Goal: Task Accomplishment & Management: Use online tool/utility

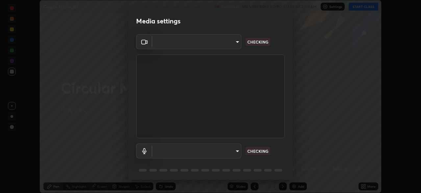
scroll to position [193, 421]
type input "d64d47ec9df49bf16df3be139c80778ada659e70263b5e9972ae33db9fa5459d"
click at [164, 151] on body "Erase all Circular Motion_05 Recording WAS SCHEDULED TO START AT 2:00 AM Settin…" at bounding box center [210, 96] width 421 height 193
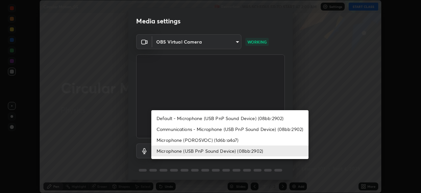
click at [170, 140] on li "Microphone (POROSVOC) (1d6b:a4a7)" at bounding box center [229, 139] width 157 height 11
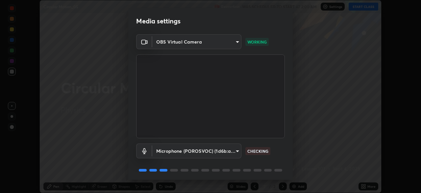
click at [172, 150] on body "Erase all Circular Motion_05 Recording WAS SCHEDULED TO START AT 2:00 AM Settin…" at bounding box center [210, 96] width 421 height 193
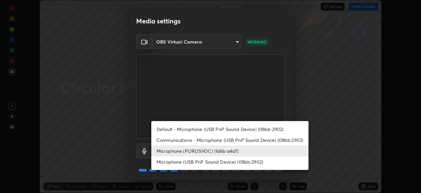
click at [179, 163] on li "Microphone (USB PnP Sound Device) (08bb:2902)" at bounding box center [229, 161] width 157 height 11
type input "51a22c1431b769a8bb8d408626adf62a2672edeebd2159a8188921bb0d946e59"
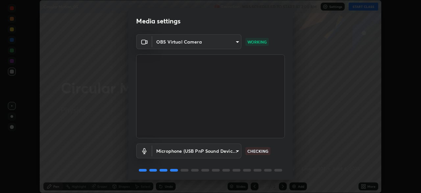
scroll to position [23, 0]
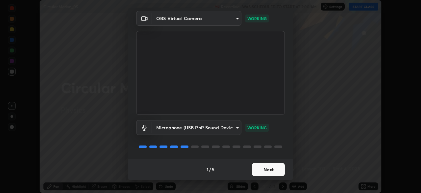
click at [254, 166] on button "Next" at bounding box center [268, 169] width 33 height 13
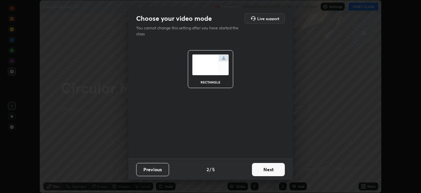
scroll to position [0, 0]
click at [254, 168] on button "Next" at bounding box center [268, 169] width 33 height 13
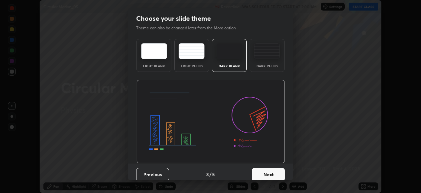
click at [256, 168] on button "Next" at bounding box center [268, 173] width 33 height 13
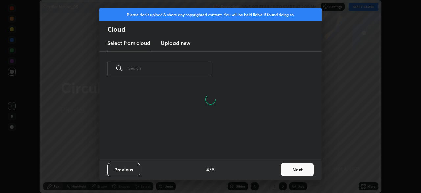
click at [288, 172] on button "Next" at bounding box center [297, 169] width 33 height 13
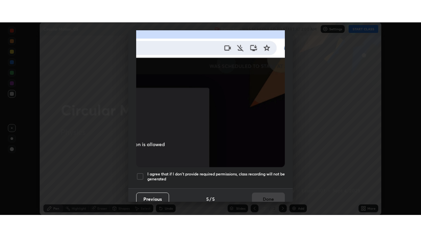
scroll to position [158, 0]
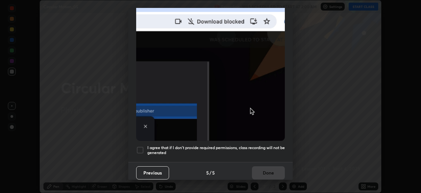
click at [150, 147] on h5 "I agree that if I don't provide required permissions, class recording will not …" at bounding box center [216, 150] width 138 height 10
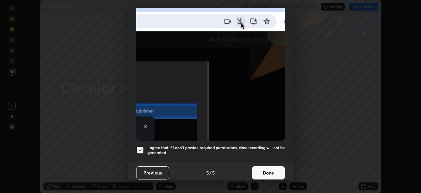
click at [254, 169] on button "Done" at bounding box center [268, 172] width 33 height 13
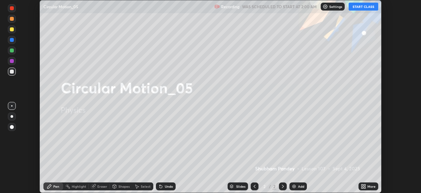
click at [362, 187] on icon at bounding box center [363, 187] width 2 height 2
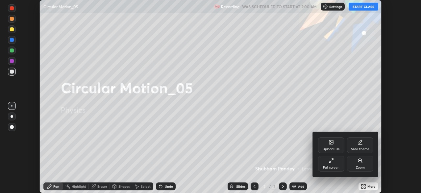
click at [325, 166] on div "Full screen" at bounding box center [331, 167] width 16 height 3
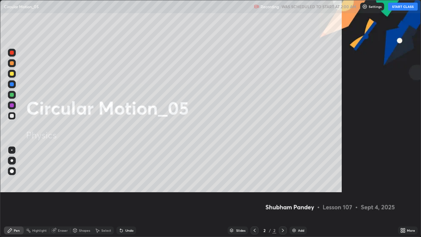
scroll to position [237, 421]
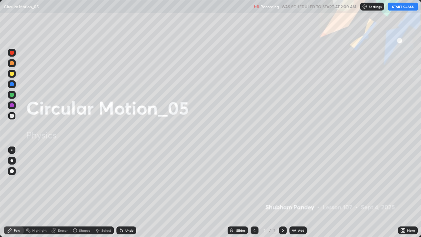
click at [11, 74] on div at bounding box center [12, 74] width 4 height 4
click at [11, 162] on div at bounding box center [12, 161] width 8 height 8
click at [299, 192] on div "Add" at bounding box center [301, 230] width 6 height 3
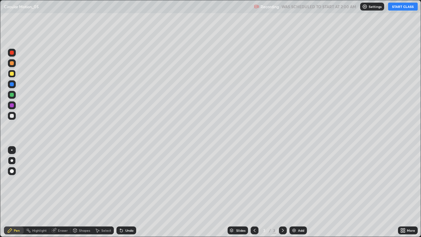
click at [395, 8] on button "START CLASS" at bounding box center [403, 7] width 30 height 8
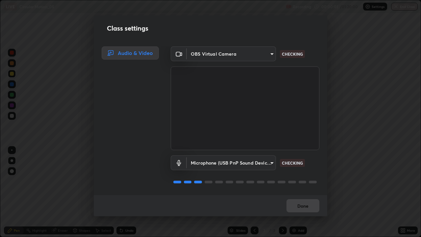
scroll to position [1, 0]
click at [271, 169] on body "Erase all LIVE Circular Motion_05 Recording 00:00:05 / 01:20:00 Settings End Cl…" at bounding box center [210, 118] width 421 height 237
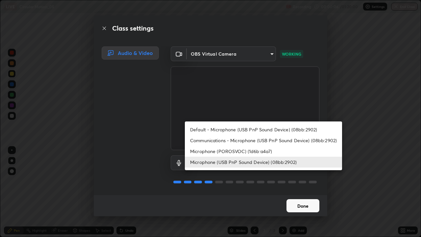
click at [295, 192] on div at bounding box center [210, 118] width 421 height 237
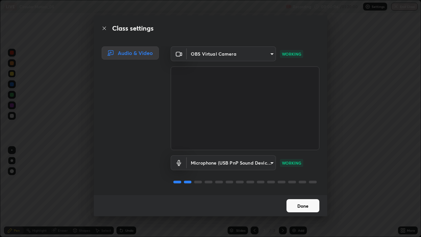
click at [293, 192] on button "Done" at bounding box center [303, 205] width 33 height 13
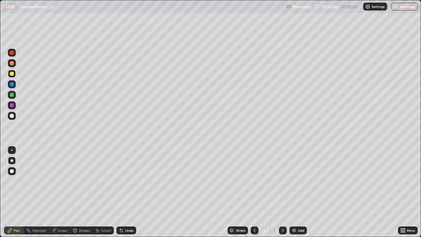
click at [12, 115] on div at bounding box center [12, 116] width 4 height 4
click at [10, 74] on div at bounding box center [12, 74] width 4 height 4
click at [87, 192] on div "Shapes" at bounding box center [84, 230] width 11 height 3
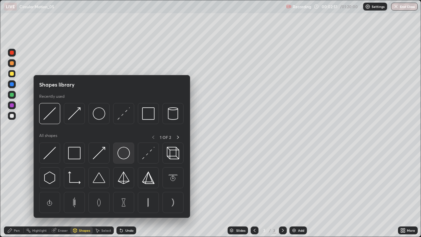
click at [122, 155] on img at bounding box center [123, 153] width 13 height 13
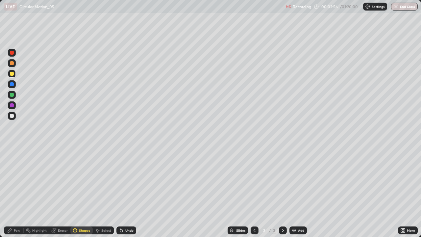
click at [82, 192] on div "Shapes" at bounding box center [84, 230] width 11 height 3
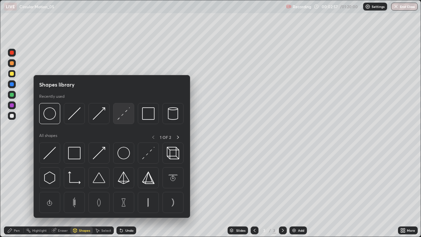
click at [123, 114] on img at bounding box center [123, 113] width 13 height 13
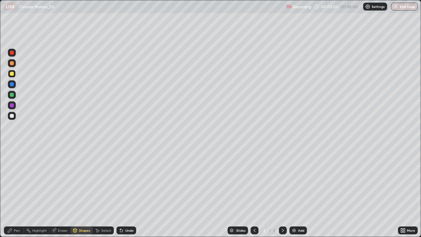
click at [75, 192] on icon at bounding box center [75, 231] width 0 height 2
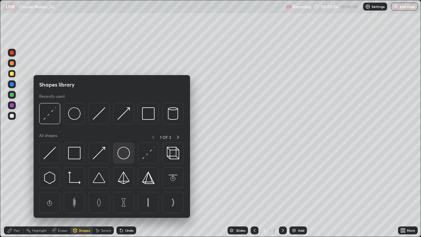
click at [123, 154] on img at bounding box center [123, 153] width 13 height 13
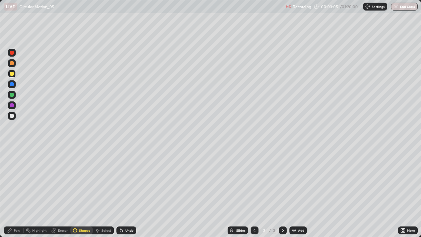
click at [12, 53] on div at bounding box center [12, 53] width 4 height 4
click at [16, 192] on div "Pen" at bounding box center [14, 230] width 20 height 8
click at [10, 115] on div at bounding box center [12, 116] width 4 height 4
click at [127, 192] on div "Undo" at bounding box center [129, 230] width 8 height 3
click at [13, 72] on div at bounding box center [12, 74] width 4 height 4
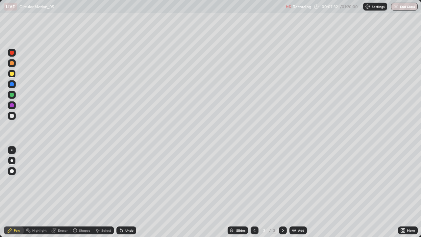
click at [295, 192] on img at bounding box center [294, 230] width 5 height 5
click at [11, 74] on div at bounding box center [12, 74] width 4 height 4
click at [125, 192] on div "Undo" at bounding box center [129, 230] width 8 height 3
click at [85, 192] on div "Shapes" at bounding box center [81, 230] width 22 height 8
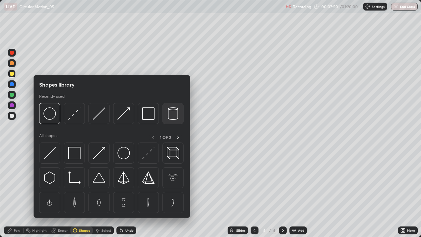
click at [173, 115] on img at bounding box center [173, 113] width 13 height 13
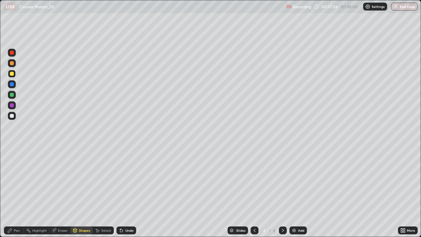
click at [16, 192] on div "Pen" at bounding box center [17, 230] width 6 height 3
click at [13, 51] on div at bounding box center [12, 53] width 4 height 4
click at [12, 116] on div at bounding box center [12, 116] width 4 height 4
click at [11, 52] on div at bounding box center [12, 53] width 4 height 4
click at [11, 84] on div at bounding box center [12, 84] width 4 height 4
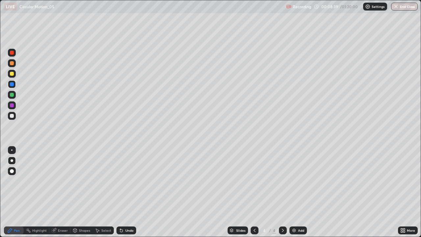
click at [12, 94] on div at bounding box center [12, 95] width 4 height 4
click at [128, 192] on div "Undo" at bounding box center [129, 230] width 8 height 3
click at [12, 115] on div at bounding box center [12, 116] width 4 height 4
click at [125, 192] on div "Undo" at bounding box center [129, 230] width 8 height 3
click at [11, 75] on div at bounding box center [12, 74] width 4 height 4
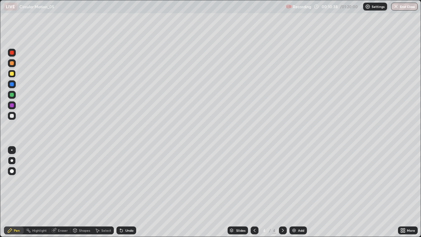
click at [79, 192] on div "Shapes" at bounding box center [84, 230] width 11 height 3
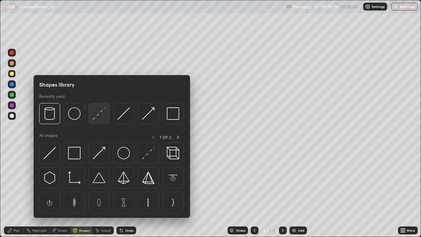
click at [96, 117] on img at bounding box center [99, 113] width 13 height 13
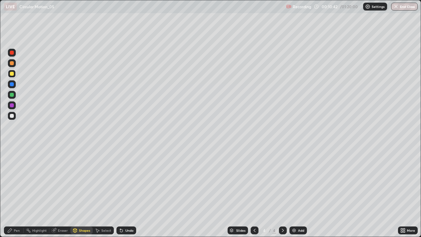
click at [14, 192] on div "Pen" at bounding box center [14, 230] width 20 height 8
click at [295, 192] on img at bounding box center [294, 230] width 5 height 5
click at [83, 192] on div "Shapes" at bounding box center [84, 230] width 11 height 3
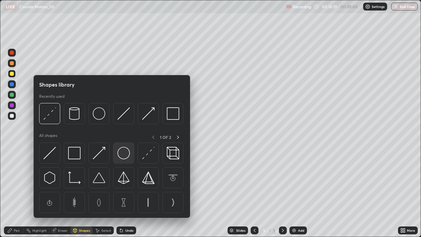
click at [122, 151] on img at bounding box center [123, 153] width 13 height 13
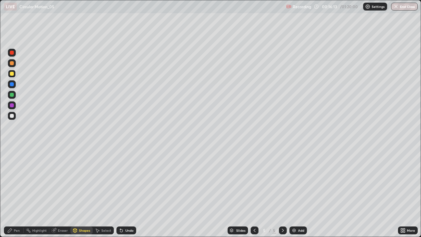
click at [17, 192] on div "Pen" at bounding box center [17, 230] width 6 height 3
click at [11, 115] on div at bounding box center [12, 116] width 4 height 4
click at [295, 192] on img at bounding box center [294, 230] width 5 height 5
click at [12, 72] on div at bounding box center [12, 74] width 4 height 4
click at [129, 192] on div "Undo" at bounding box center [126, 230] width 20 height 8
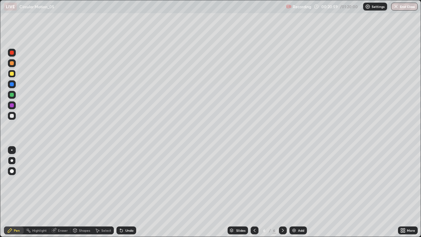
click at [128, 192] on div "Undo" at bounding box center [126, 230] width 20 height 8
click at [13, 116] on div at bounding box center [12, 116] width 4 height 4
click at [11, 65] on div at bounding box center [12, 63] width 4 height 4
click at [12, 115] on div at bounding box center [12, 116] width 4 height 4
click at [124, 192] on div "Undo" at bounding box center [126, 230] width 20 height 8
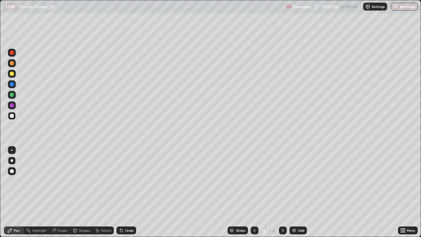
click at [12, 116] on div at bounding box center [12, 116] width 4 height 4
click at [128, 192] on div "Undo" at bounding box center [129, 230] width 8 height 3
click at [124, 192] on div "Undo" at bounding box center [126, 230] width 20 height 8
click at [11, 94] on div at bounding box center [12, 95] width 4 height 4
click at [12, 52] on div at bounding box center [12, 53] width 4 height 4
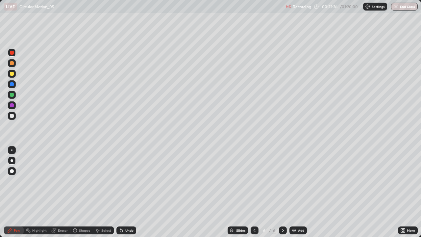
click at [14, 117] on div at bounding box center [12, 116] width 8 height 8
click at [13, 75] on div at bounding box center [12, 74] width 4 height 4
click at [128, 192] on div "Undo" at bounding box center [129, 230] width 8 height 3
click at [297, 192] on div "Add" at bounding box center [298, 230] width 17 height 8
click at [13, 75] on div at bounding box center [12, 74] width 4 height 4
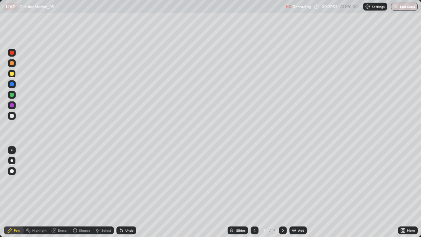
click at [79, 192] on div "Shapes" at bounding box center [84, 230] width 11 height 3
click at [10, 115] on div at bounding box center [12, 116] width 4 height 4
click at [16, 192] on div "Pen" at bounding box center [17, 230] width 6 height 3
click at [12, 116] on div at bounding box center [12, 116] width 4 height 4
click at [296, 192] on img at bounding box center [294, 230] width 5 height 5
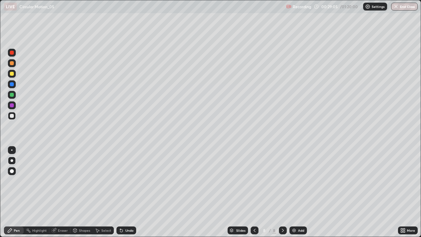
click at [13, 64] on div at bounding box center [12, 63] width 4 height 4
click at [127, 192] on div "Undo" at bounding box center [129, 230] width 8 height 3
click at [128, 192] on div "Undo" at bounding box center [129, 230] width 8 height 3
click at [130, 192] on div "Undo" at bounding box center [129, 230] width 8 height 3
click at [11, 116] on div at bounding box center [12, 116] width 4 height 4
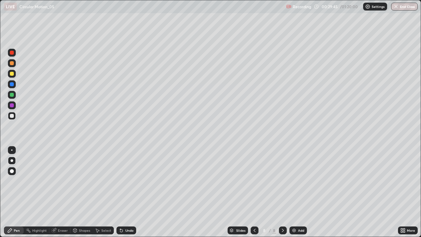
click at [125, 192] on div "Undo" at bounding box center [129, 230] width 8 height 3
click at [13, 93] on div at bounding box center [12, 95] width 4 height 4
click at [12, 115] on div at bounding box center [12, 116] width 4 height 4
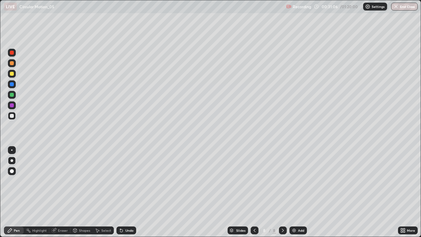
click at [11, 73] on div at bounding box center [12, 74] width 4 height 4
click at [11, 94] on div at bounding box center [12, 95] width 4 height 4
click at [12, 116] on div at bounding box center [12, 116] width 4 height 4
click at [11, 52] on div at bounding box center [12, 53] width 4 height 4
click at [297, 192] on div "Add" at bounding box center [298, 230] width 17 height 8
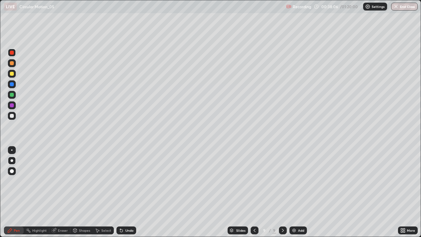
click at [11, 75] on div at bounding box center [12, 74] width 4 height 4
click at [12, 115] on div at bounding box center [12, 116] width 4 height 4
click at [11, 73] on div at bounding box center [12, 74] width 4 height 4
click at [13, 116] on div at bounding box center [12, 116] width 4 height 4
click at [293, 192] on img at bounding box center [294, 230] width 5 height 5
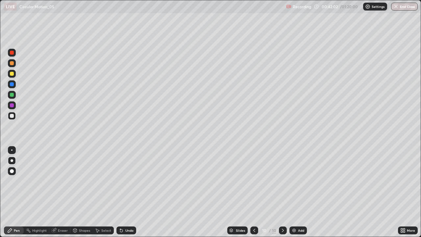
click at [10, 64] on div at bounding box center [12, 63] width 4 height 4
click at [13, 113] on div at bounding box center [12, 116] width 8 height 8
click at [128, 192] on div "Undo" at bounding box center [129, 230] width 8 height 3
click at [82, 192] on div "Shapes" at bounding box center [84, 230] width 11 height 3
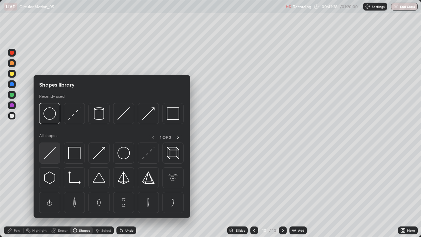
click at [49, 152] on img at bounding box center [49, 153] width 13 height 13
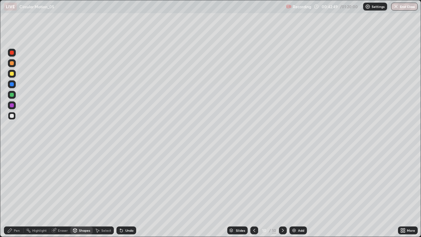
click at [127, 192] on div "Undo" at bounding box center [126, 230] width 20 height 8
click at [125, 192] on div "Undo" at bounding box center [126, 230] width 20 height 8
click at [13, 192] on div "Pen" at bounding box center [14, 230] width 20 height 8
click at [12, 95] on div at bounding box center [12, 95] width 4 height 4
click at [12, 53] on div at bounding box center [12, 53] width 4 height 4
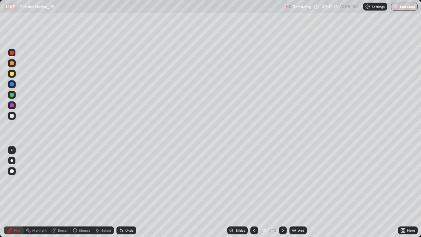
click at [129, 192] on div "Undo" at bounding box center [129, 230] width 8 height 3
click at [18, 192] on div "Pen" at bounding box center [17, 230] width 6 height 3
click at [11, 116] on div at bounding box center [12, 116] width 4 height 4
click at [298, 192] on div "Add" at bounding box center [298, 230] width 17 height 8
click at [120, 192] on icon at bounding box center [121, 230] width 3 height 3
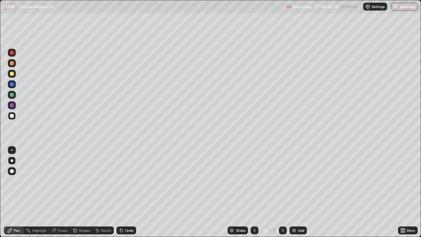
click at [254, 192] on icon at bounding box center [254, 230] width 5 height 5
click at [282, 192] on icon at bounding box center [282, 230] width 5 height 5
click at [128, 192] on div "Undo" at bounding box center [129, 230] width 8 height 3
click at [125, 192] on div "Undo" at bounding box center [126, 230] width 20 height 8
click at [12, 76] on div at bounding box center [12, 74] width 8 height 8
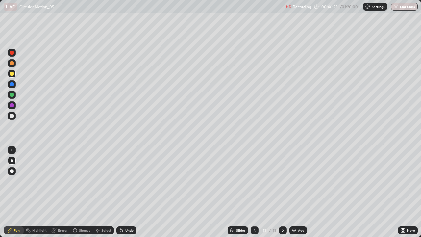
click at [254, 192] on icon at bounding box center [254, 230] width 5 height 5
click at [283, 192] on icon at bounding box center [282, 230] width 5 height 5
click at [301, 192] on div "Add" at bounding box center [301, 230] width 6 height 3
click at [8, 72] on div at bounding box center [12, 74] width 8 height 8
click at [82, 192] on div "Shapes" at bounding box center [84, 230] width 11 height 3
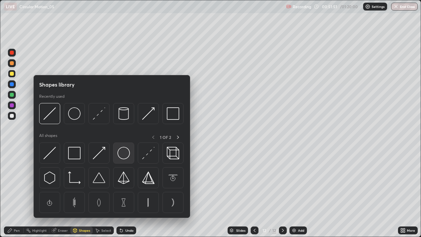
click at [120, 151] on img at bounding box center [123, 153] width 13 height 13
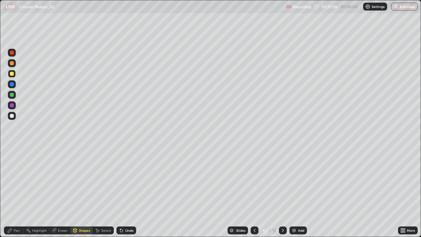
click at [74, 192] on icon at bounding box center [75, 229] width 4 height 1
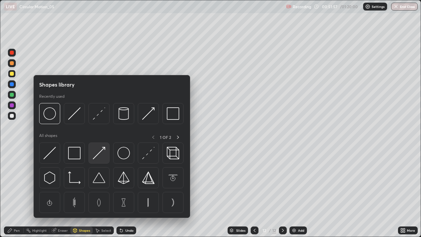
click at [99, 154] on img at bounding box center [99, 153] width 13 height 13
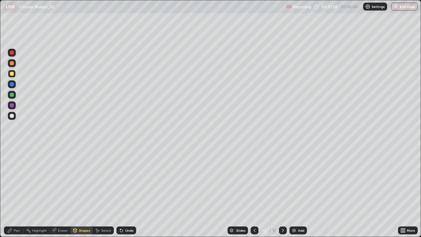
click at [12, 94] on div at bounding box center [12, 95] width 4 height 4
click at [13, 192] on div "Pen" at bounding box center [14, 230] width 20 height 8
click at [13, 56] on div at bounding box center [12, 53] width 8 height 8
click at [127, 192] on div "Undo" at bounding box center [129, 230] width 8 height 3
click at [125, 192] on div "Undo" at bounding box center [126, 230] width 20 height 8
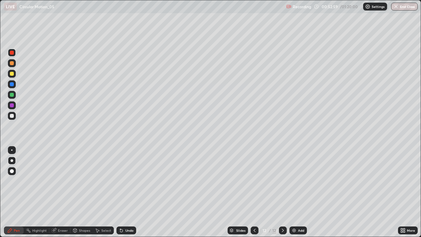
click at [125, 192] on div "Undo" at bounding box center [126, 230] width 20 height 8
click at [10, 116] on div at bounding box center [12, 116] width 4 height 4
click at [19, 192] on div "Pen" at bounding box center [17, 230] width 6 height 3
click at [13, 73] on div at bounding box center [12, 74] width 4 height 4
click at [128, 192] on div "Undo" at bounding box center [129, 230] width 8 height 3
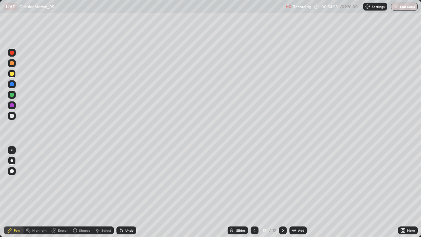
click at [131, 192] on div "Undo" at bounding box center [126, 230] width 20 height 8
click at [14, 117] on div at bounding box center [12, 116] width 8 height 8
click at [13, 74] on div at bounding box center [12, 74] width 4 height 4
click at [12, 74] on div at bounding box center [12, 74] width 4 height 4
click at [282, 192] on icon at bounding box center [282, 230] width 5 height 5
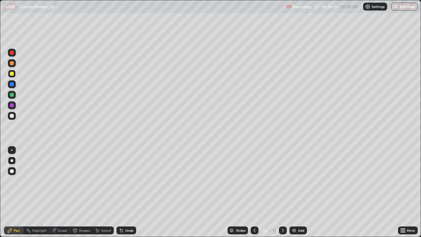
click at [298, 192] on div "Add" at bounding box center [301, 230] width 6 height 3
click at [126, 192] on div "Undo" at bounding box center [129, 230] width 8 height 3
click at [11, 115] on div at bounding box center [12, 116] width 4 height 4
click at [11, 73] on div at bounding box center [12, 74] width 4 height 4
click at [13, 116] on div at bounding box center [12, 116] width 4 height 4
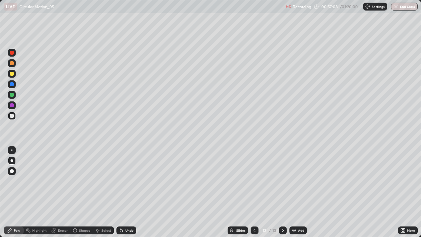
click at [254, 192] on icon at bounding box center [254, 230] width 5 height 5
click at [282, 192] on icon at bounding box center [282, 230] width 5 height 5
click at [13, 74] on div at bounding box center [12, 74] width 4 height 4
click at [12, 116] on div at bounding box center [12, 116] width 4 height 4
click at [255, 192] on icon at bounding box center [254, 230] width 5 height 5
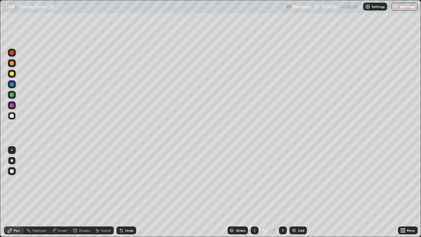
click at [282, 192] on icon at bounding box center [282, 230] width 5 height 5
click at [126, 192] on div "Undo" at bounding box center [129, 230] width 8 height 3
click at [254, 192] on icon at bounding box center [254, 230] width 5 height 5
click at [279, 192] on div at bounding box center [283, 230] width 8 height 8
click at [296, 192] on div "Add" at bounding box center [298, 230] width 17 height 8
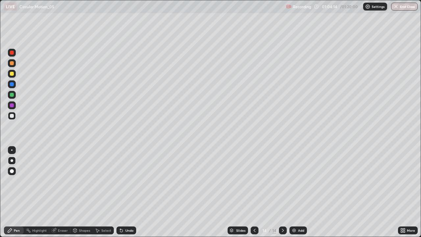
click at [11, 72] on div at bounding box center [12, 74] width 4 height 4
click at [79, 192] on div "Shapes" at bounding box center [84, 230] width 11 height 3
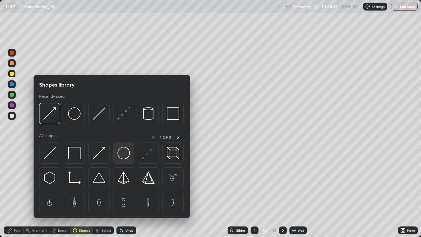
click at [124, 153] on img at bounding box center [123, 153] width 13 height 13
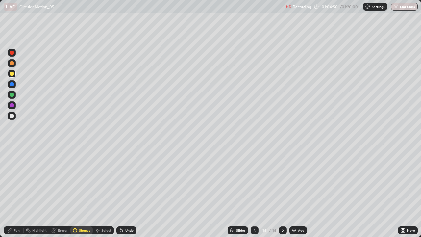
click at [14, 192] on div "Pen" at bounding box center [17, 230] width 6 height 3
click at [13, 54] on div at bounding box center [12, 53] width 4 height 4
click at [12, 116] on div at bounding box center [12, 116] width 4 height 4
click at [125, 192] on div "Undo" at bounding box center [129, 230] width 8 height 3
click at [11, 73] on div at bounding box center [12, 74] width 4 height 4
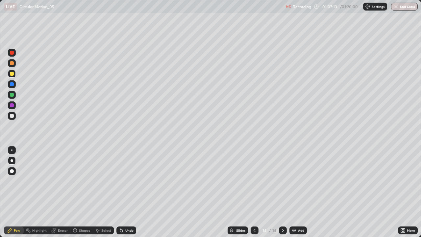
click at [13, 117] on div at bounding box center [12, 116] width 4 height 4
click at [128, 192] on div "Undo" at bounding box center [129, 230] width 8 height 3
click at [127, 192] on div "Undo" at bounding box center [129, 230] width 8 height 3
click at [11, 52] on div at bounding box center [12, 53] width 4 height 4
click at [10, 115] on div at bounding box center [12, 116] width 4 height 4
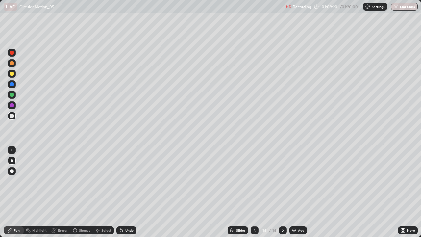
click at [295, 192] on img at bounding box center [294, 230] width 5 height 5
click at [254, 192] on icon at bounding box center [254, 230] width 5 height 5
click at [282, 192] on icon at bounding box center [282, 230] width 5 height 5
click at [254, 192] on icon at bounding box center [254, 230] width 5 height 5
click at [283, 192] on icon at bounding box center [282, 230] width 5 height 5
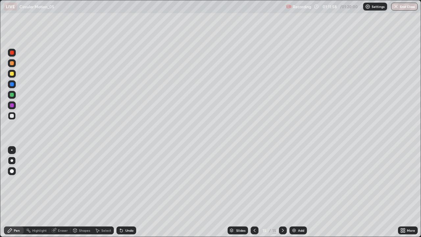
click at [13, 75] on div at bounding box center [12, 74] width 4 height 4
click at [254, 192] on icon at bounding box center [254, 230] width 5 height 5
click at [281, 192] on icon at bounding box center [282, 230] width 5 height 5
click at [295, 192] on img at bounding box center [294, 230] width 5 height 5
click at [11, 74] on div at bounding box center [12, 74] width 4 height 4
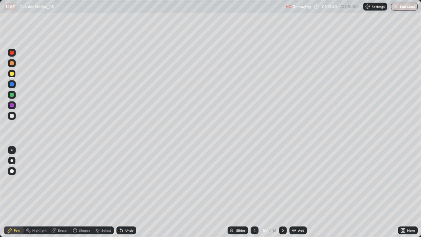
click at [11, 117] on div at bounding box center [12, 116] width 4 height 4
click at [63, 192] on div "Eraser" at bounding box center [63, 230] width 10 height 3
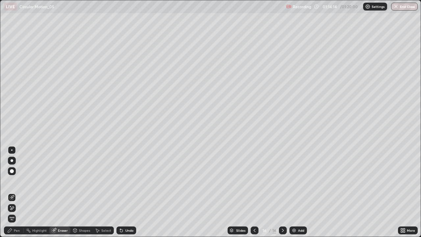
click at [17, 192] on div "Pen" at bounding box center [17, 230] width 6 height 3
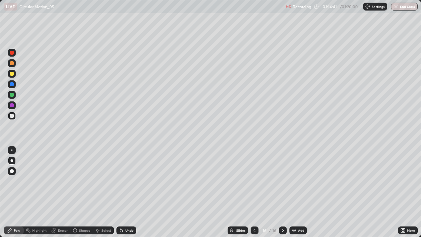
click at [12, 73] on div at bounding box center [12, 74] width 4 height 4
click at [117, 192] on div "Undo" at bounding box center [126, 230] width 20 height 8
click at [254, 192] on icon at bounding box center [255, 230] width 2 height 3
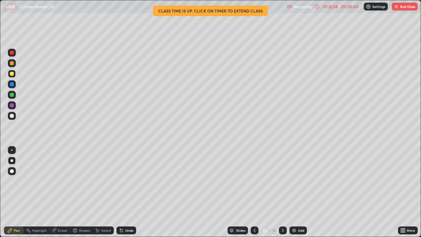
click at [405, 6] on button "End Class" at bounding box center [405, 7] width 26 height 8
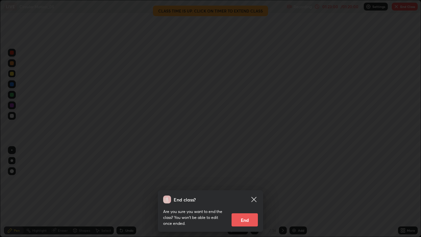
click at [247, 192] on button "End" at bounding box center [245, 219] width 26 height 13
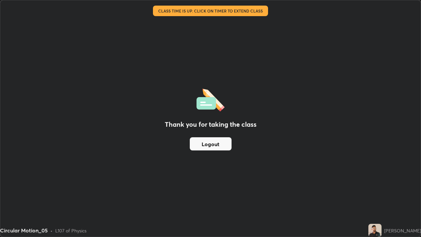
click at [227, 147] on button "Logout" at bounding box center [211, 143] width 42 height 13
